Goal: Information Seeking & Learning: Learn about a topic

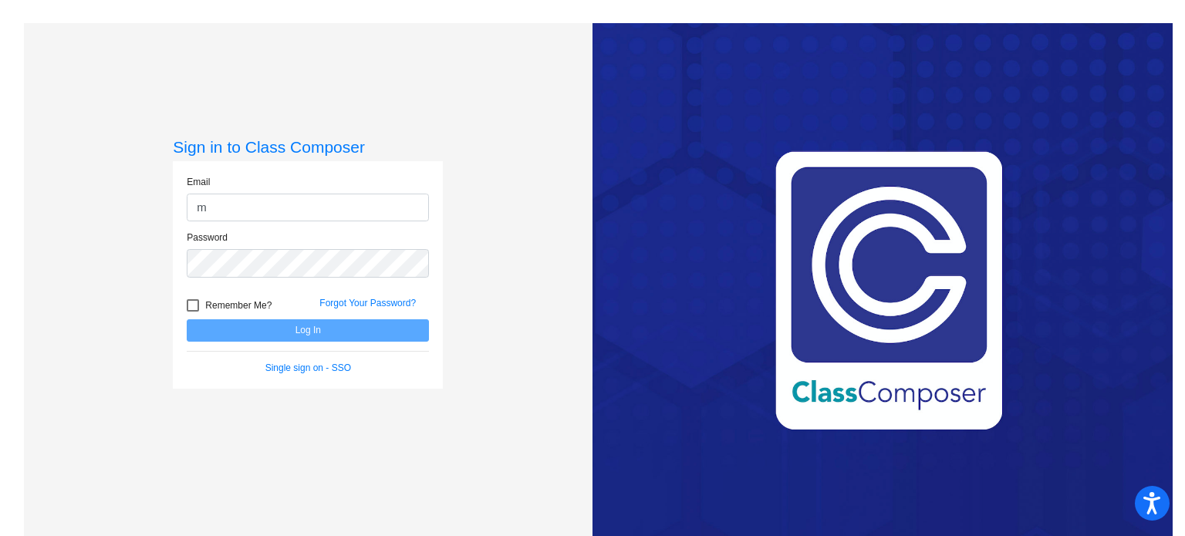
type input "[PERSON_NAME][EMAIL_ADDRESS][DOMAIN_NAME]"
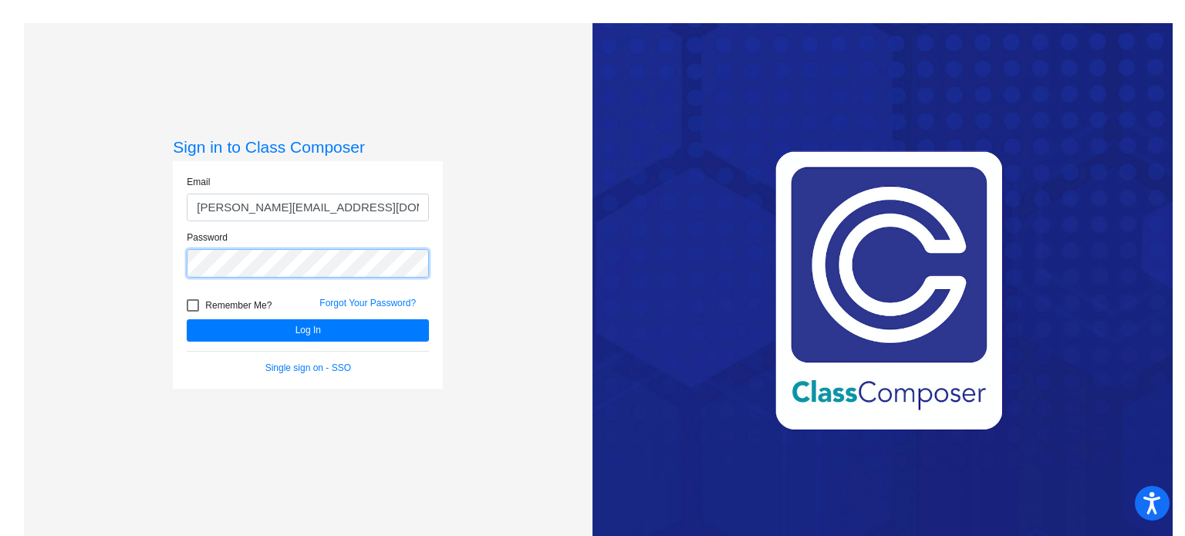
click at [187, 319] on button "Log In" at bounding box center [308, 330] width 242 height 22
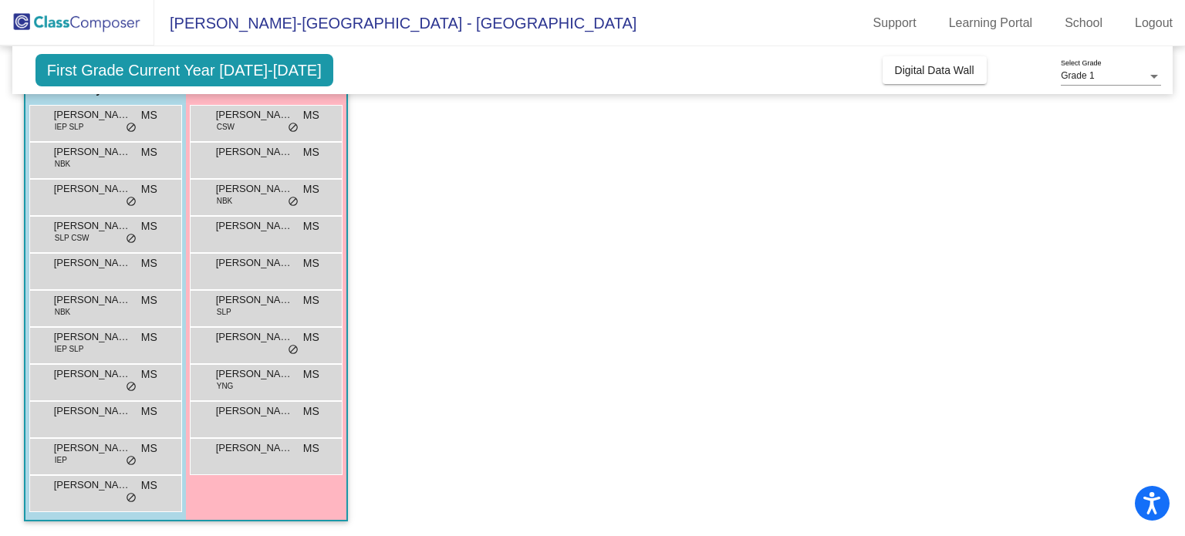
scroll to position [141, 0]
click at [99, 195] on span "[PERSON_NAME]" at bounding box center [92, 189] width 77 height 15
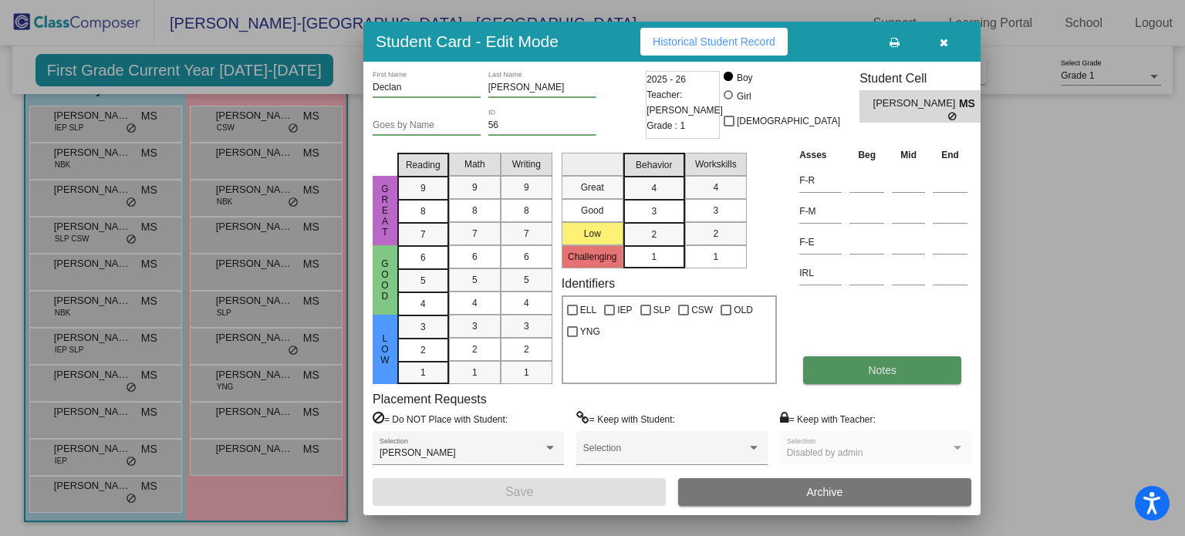
click at [858, 366] on button "Notes" at bounding box center [882, 370] width 158 height 28
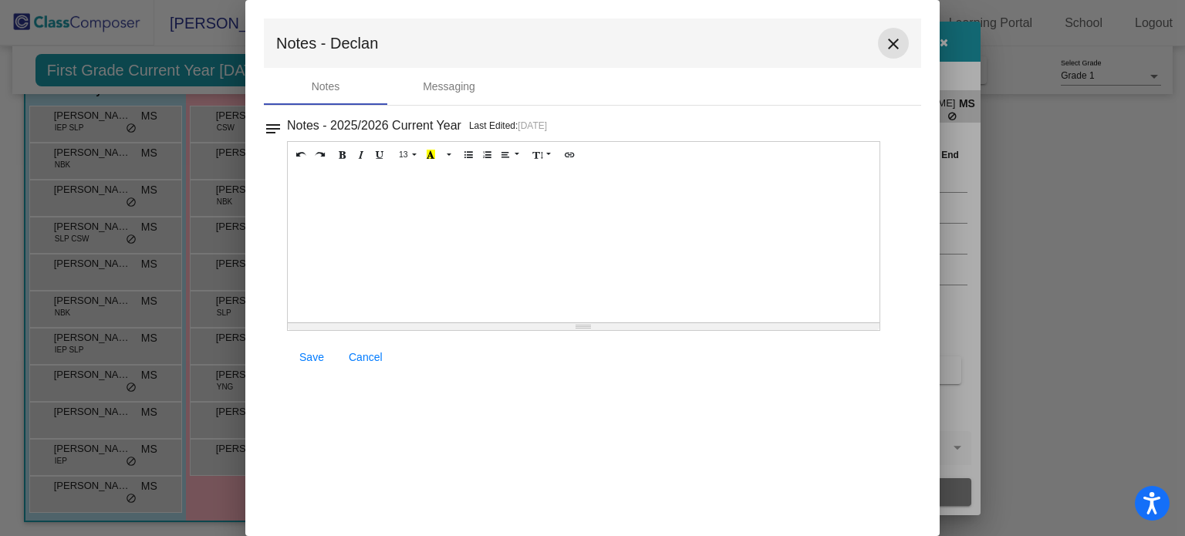
click at [892, 40] on mat-icon "close" at bounding box center [893, 44] width 19 height 19
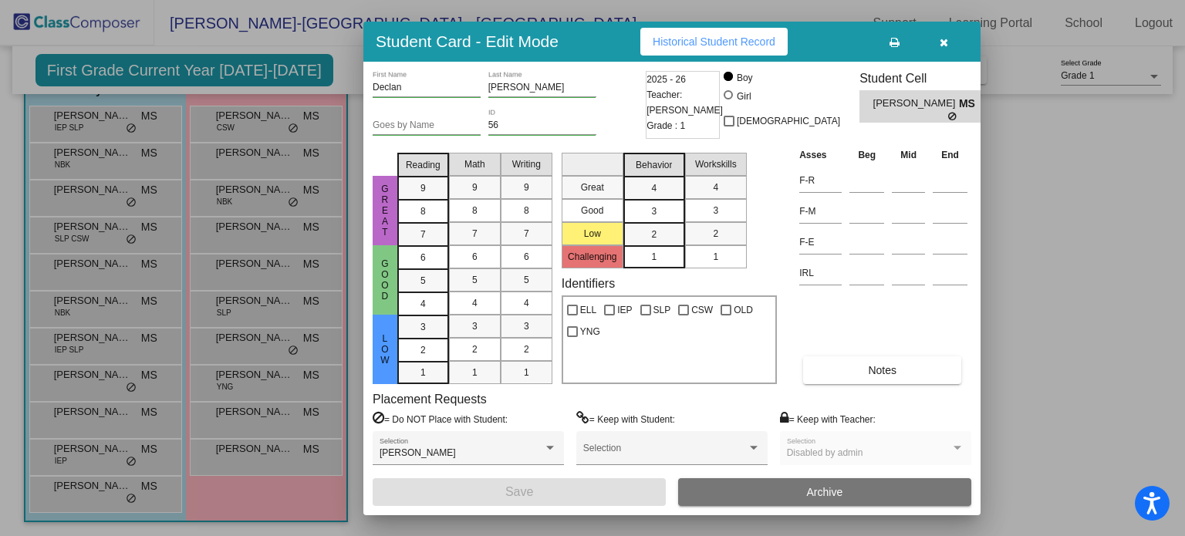
click at [721, 46] on span "Historical Student Record" at bounding box center [713, 41] width 123 height 12
click at [560, 7] on div at bounding box center [592, 268] width 1185 height 536
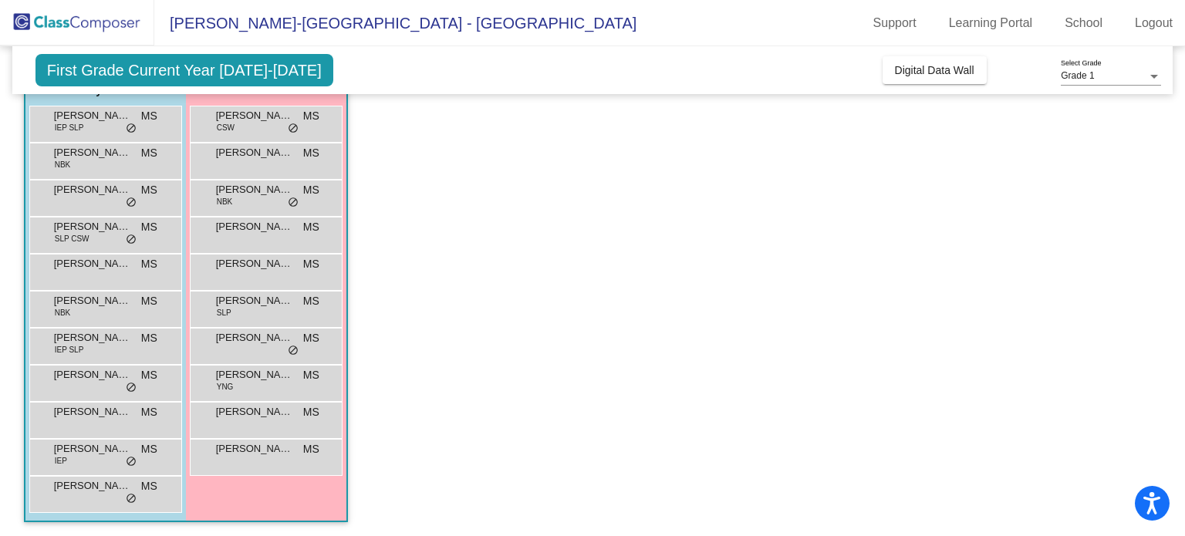
scroll to position [0, 0]
